Goal: Find specific page/section: Find specific page/section

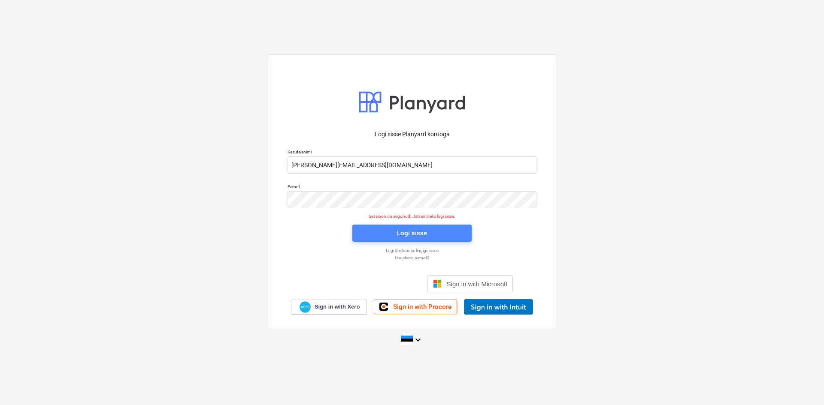
click at [403, 232] on div "Logi sisse" at bounding box center [412, 233] width 30 height 11
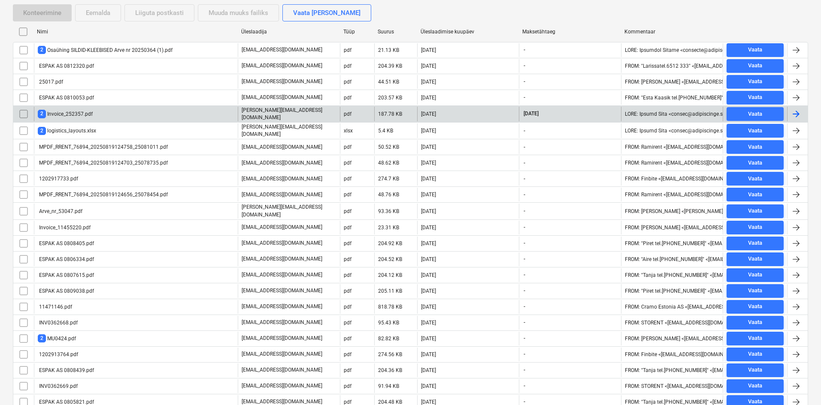
scroll to position [172, 0]
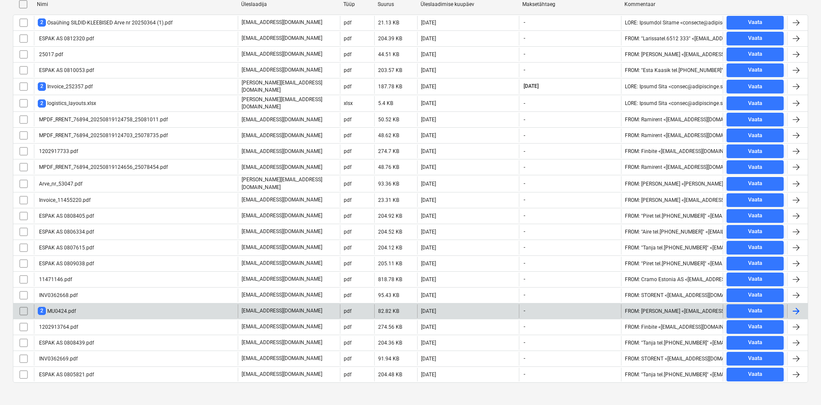
click at [51, 310] on div "2 MU0424.pdf" at bounding box center [57, 311] width 38 height 8
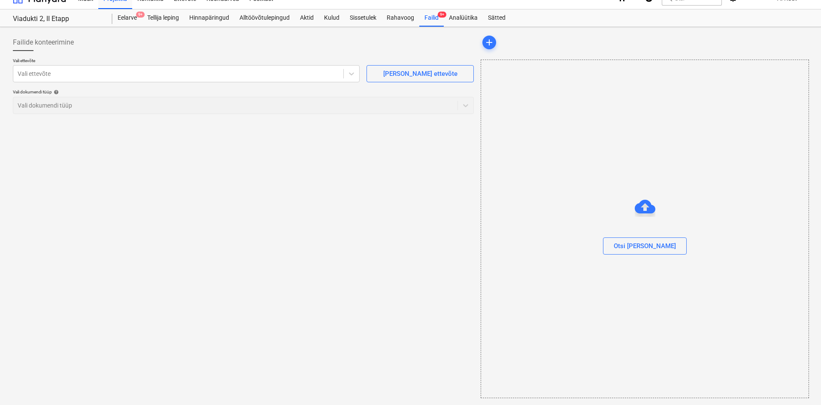
scroll to position [12, 0]
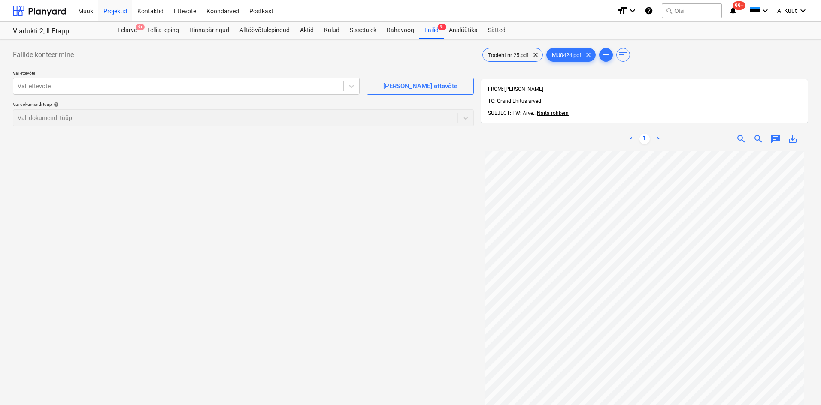
click at [701, 9] on div "Projekti ületoomine ebaõnnestus" at bounding box center [655, 9] width 99 height 10
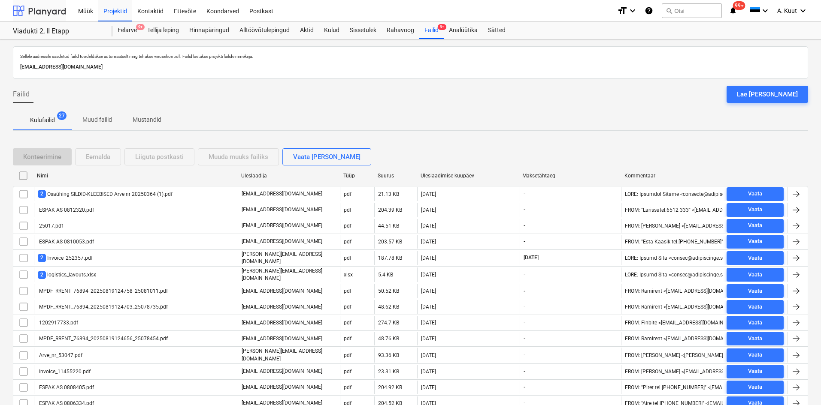
scroll to position [172, 0]
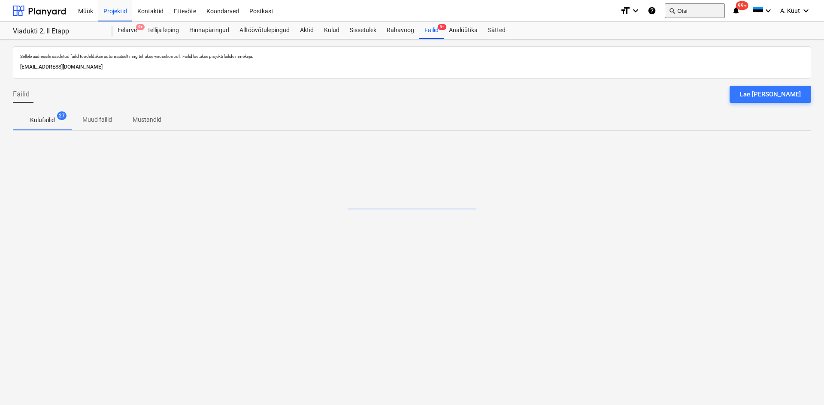
click at [691, 10] on button "search Otsi" at bounding box center [694, 10] width 60 height 15
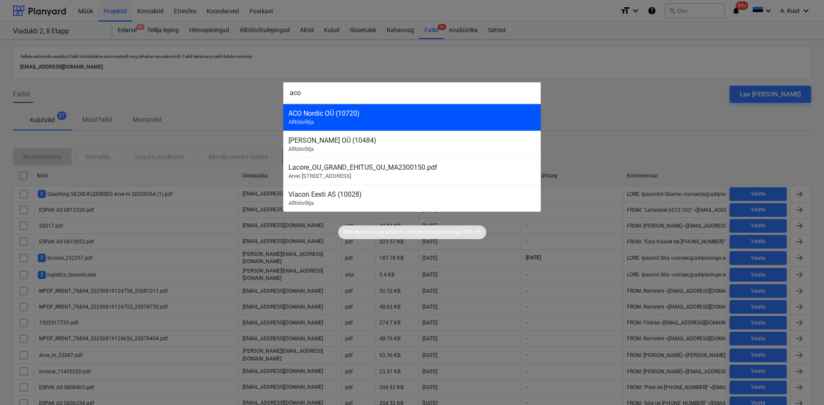
type input "aco"
click at [303, 110] on div "ACO Nordic OÜ (10720)" at bounding box center [411, 113] width 247 height 8
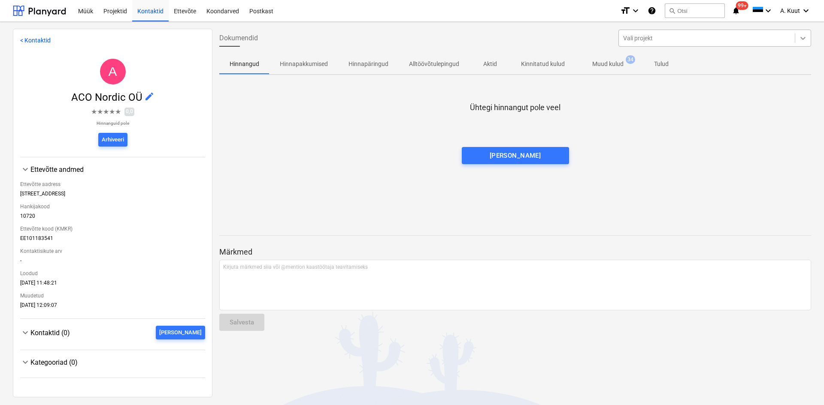
click at [798, 37] on icon at bounding box center [802, 38] width 9 height 9
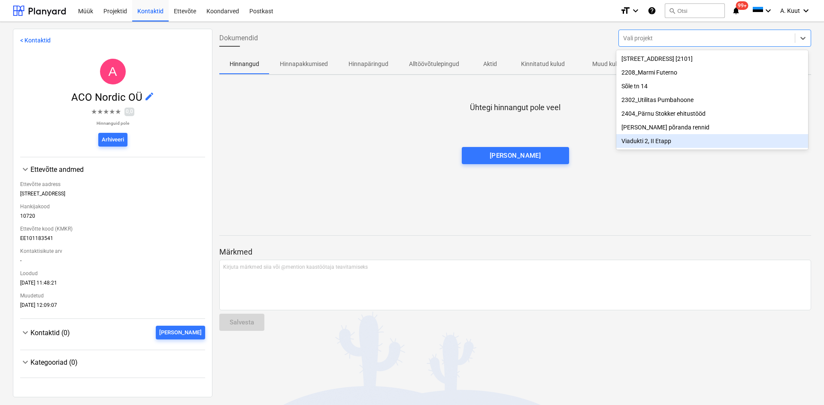
click at [643, 146] on div "Viadukti 2, II Etapp" at bounding box center [712, 141] width 192 height 14
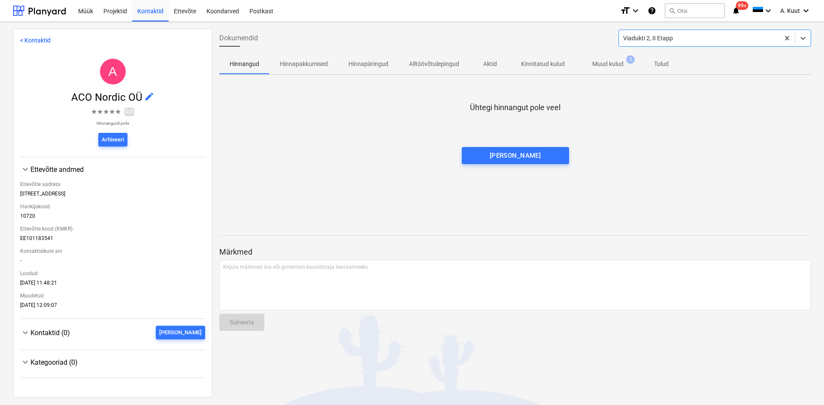
click at [606, 64] on p "Muud kulud" at bounding box center [607, 64] width 31 height 9
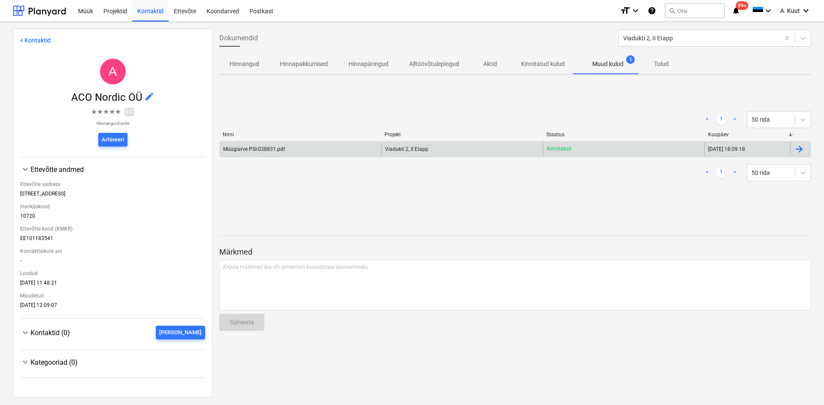
click at [266, 149] on div "Müügiarve PSI-038831.pdf" at bounding box center [254, 149] width 62 height 6
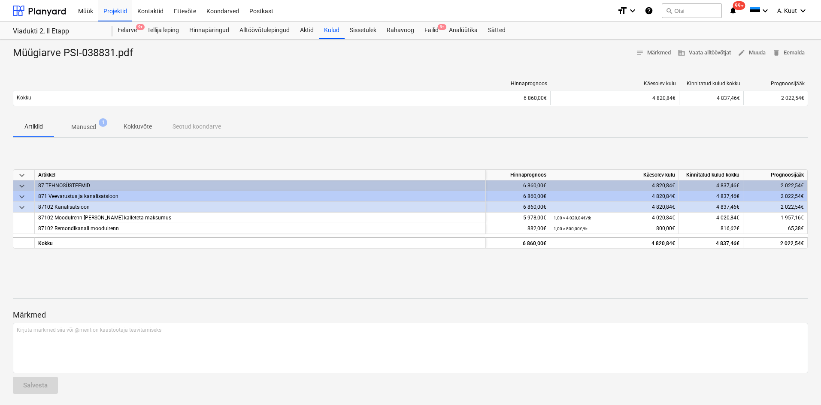
click at [82, 126] on p "Manused" at bounding box center [83, 127] width 25 height 9
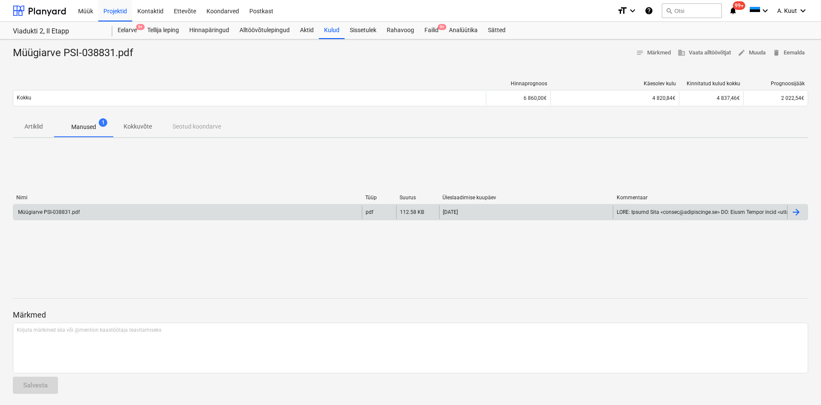
click at [62, 211] on div "Müügiarve PSI-038831.pdf" at bounding box center [48, 212] width 63 height 6
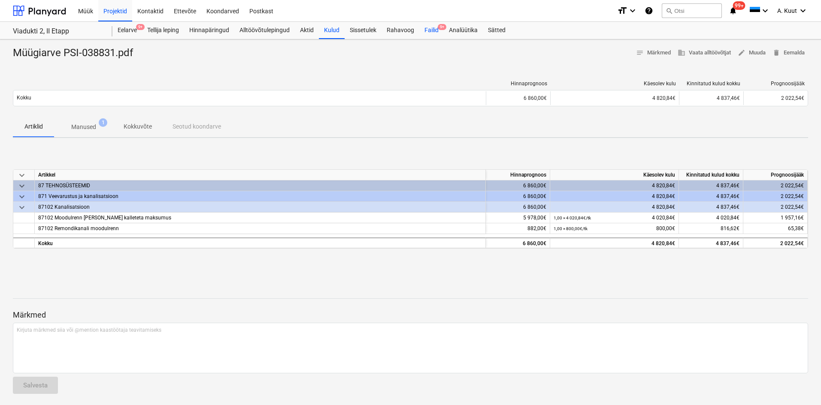
click at [433, 30] on div "Failid 9+" at bounding box center [431, 30] width 24 height 17
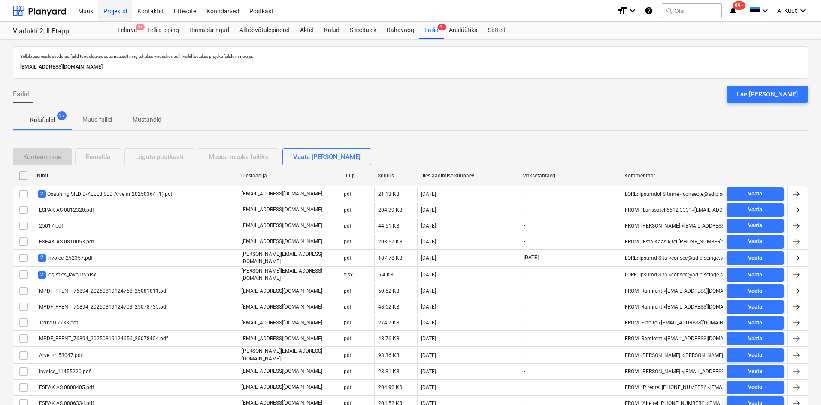
click at [122, 11] on div "Projektid" at bounding box center [115, 11] width 34 height 22
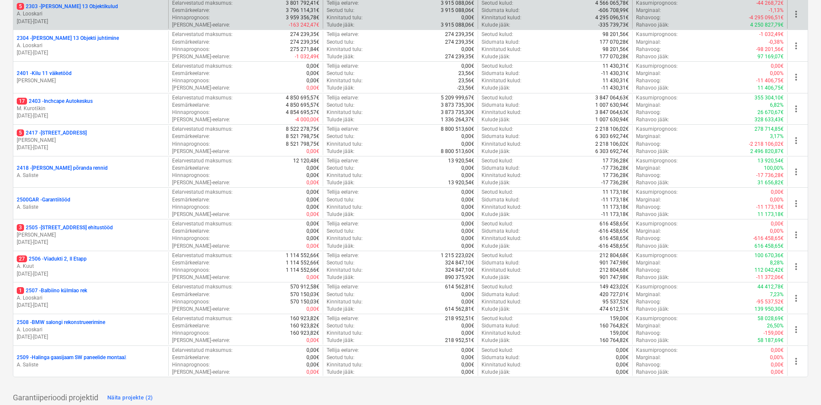
scroll to position [213, 0]
